Goal: Task Accomplishment & Management: Complete application form

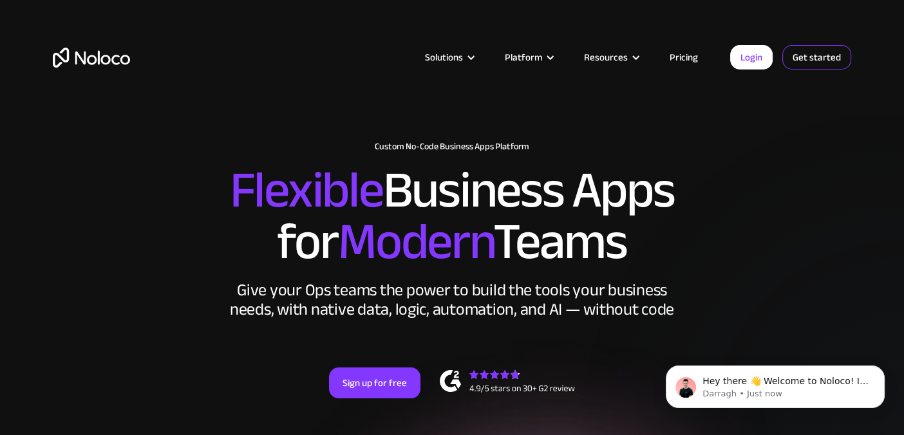
click at [821, 59] on link "Get started" at bounding box center [816, 57] width 69 height 24
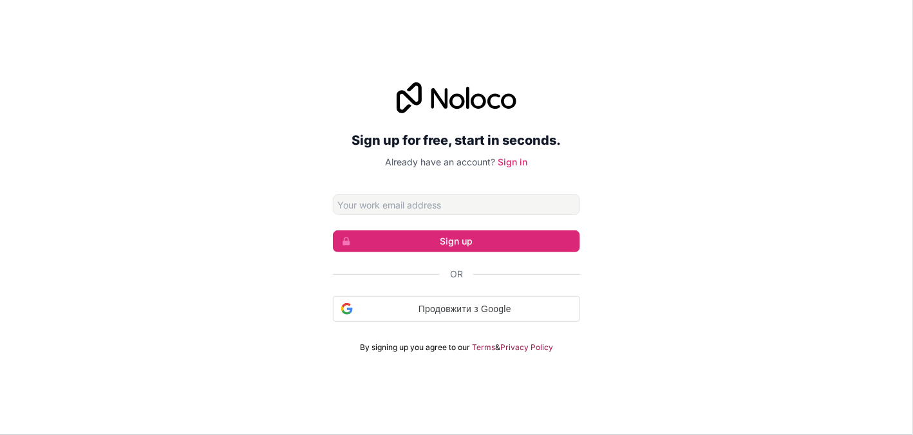
click at [434, 207] on input "Email address" at bounding box center [456, 204] width 247 height 21
type input "[EMAIL_ADDRESS][DOMAIN_NAME]"
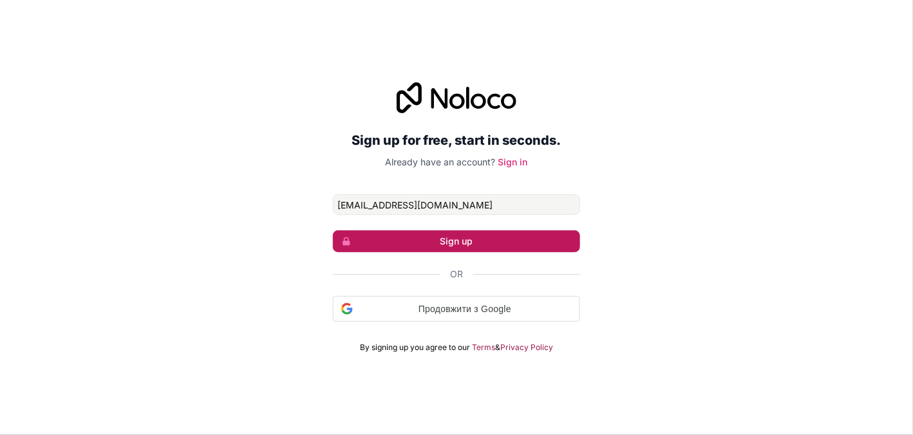
click at [465, 236] on button "Sign up" at bounding box center [456, 241] width 247 height 22
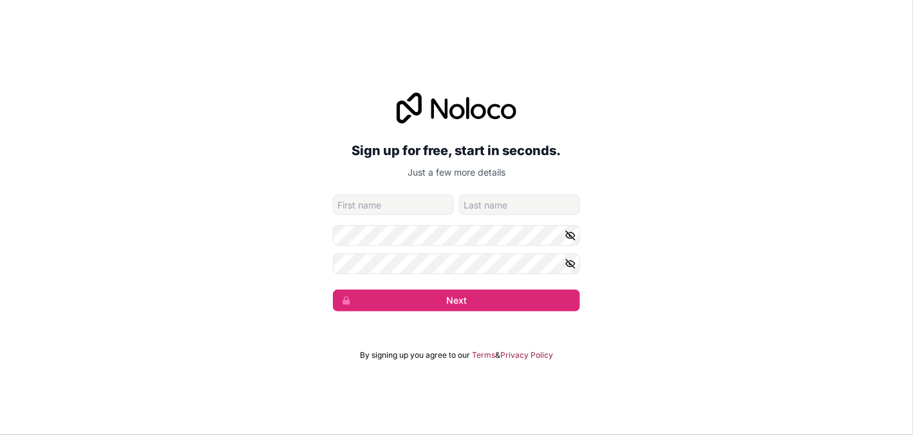
click at [430, 203] on input "given-name" at bounding box center [393, 204] width 121 height 21
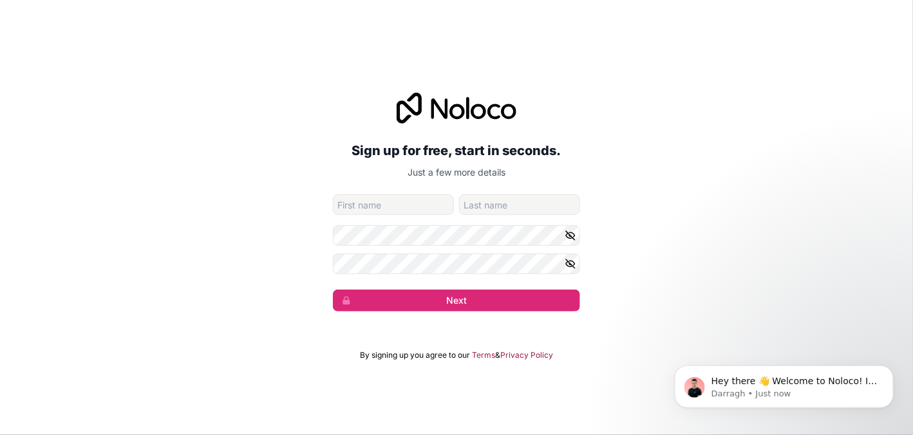
type input "[PERSON_NAME]"
type input "Постол"
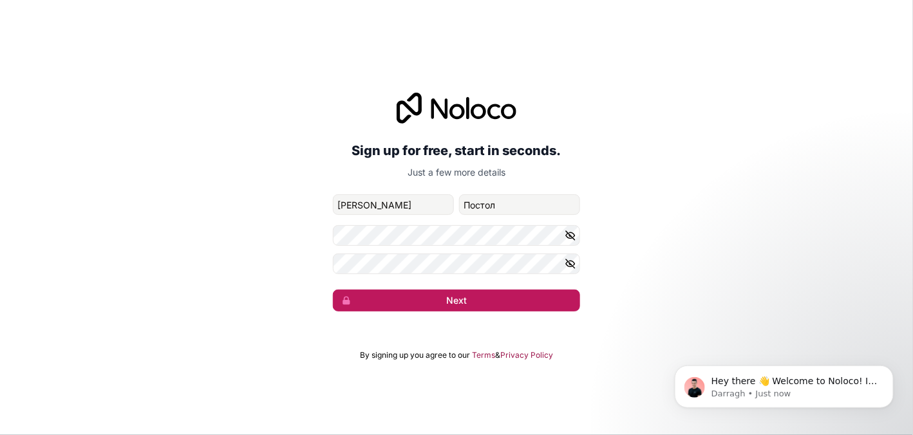
click at [471, 309] on button "Next" at bounding box center [456, 301] width 247 height 22
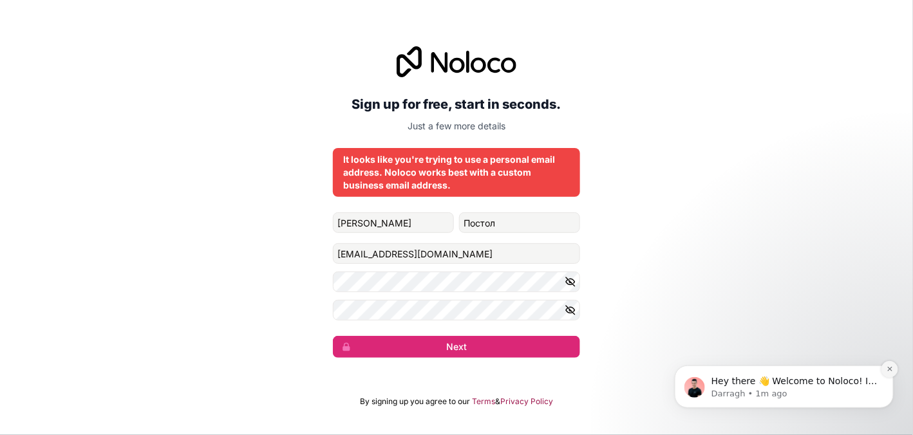
click at [886, 367] on icon "Dismiss notification" at bounding box center [889, 368] width 7 height 7
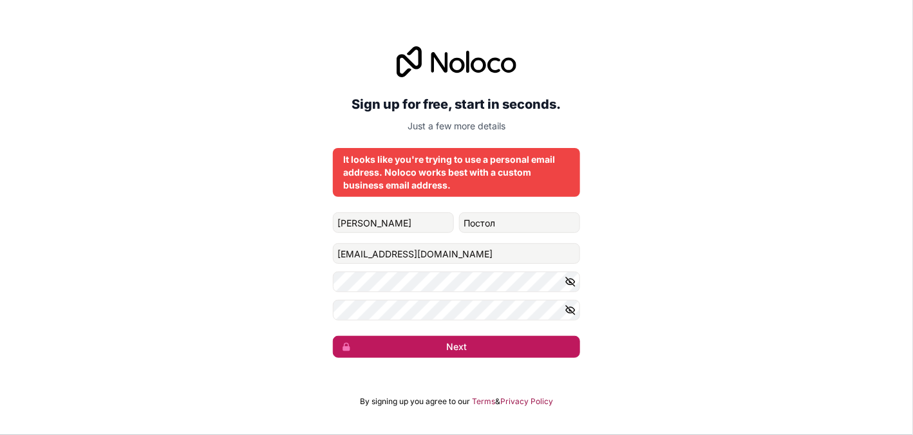
click at [499, 355] on button "Next" at bounding box center [456, 347] width 247 height 22
